Goal: Understand process/instructions

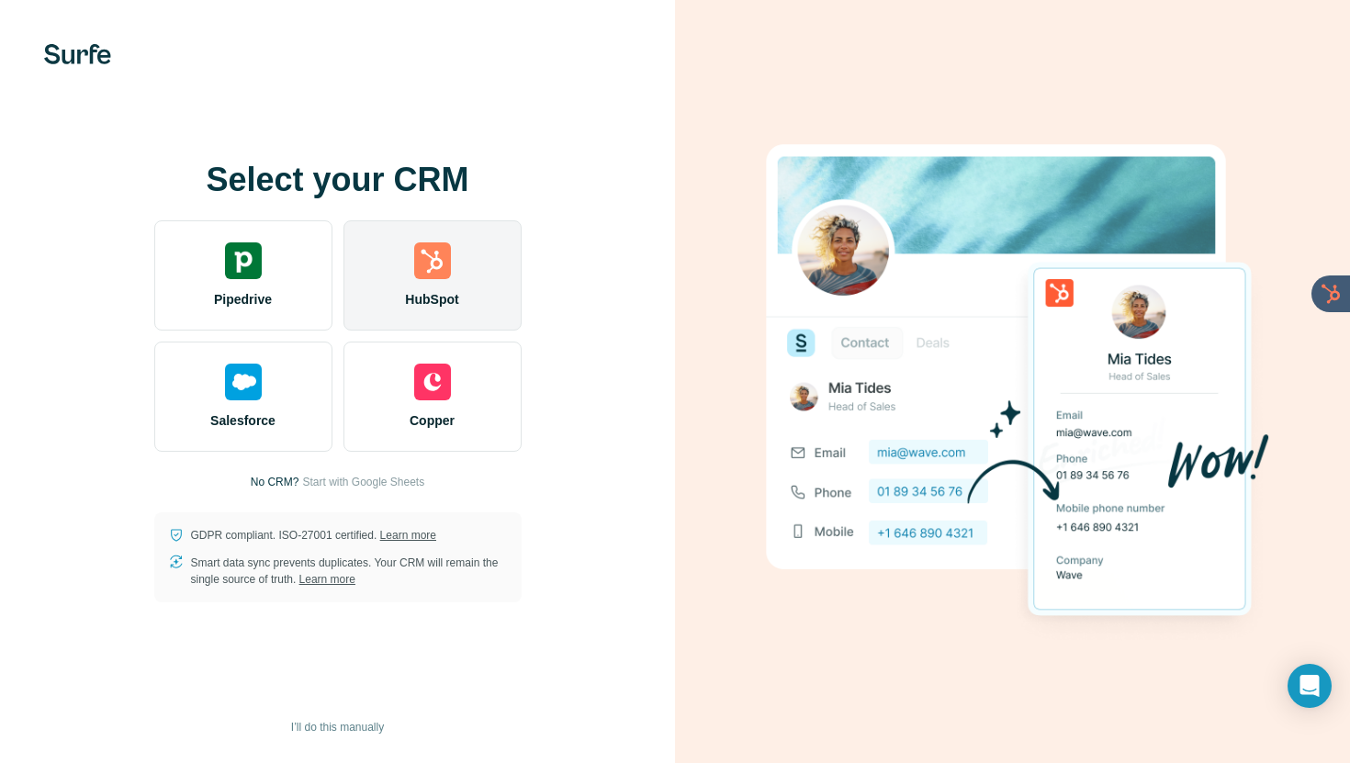
click at [462, 277] on div "HubSpot" at bounding box center [432, 275] width 178 height 110
